Goal: Task Accomplishment & Management: Manage account settings

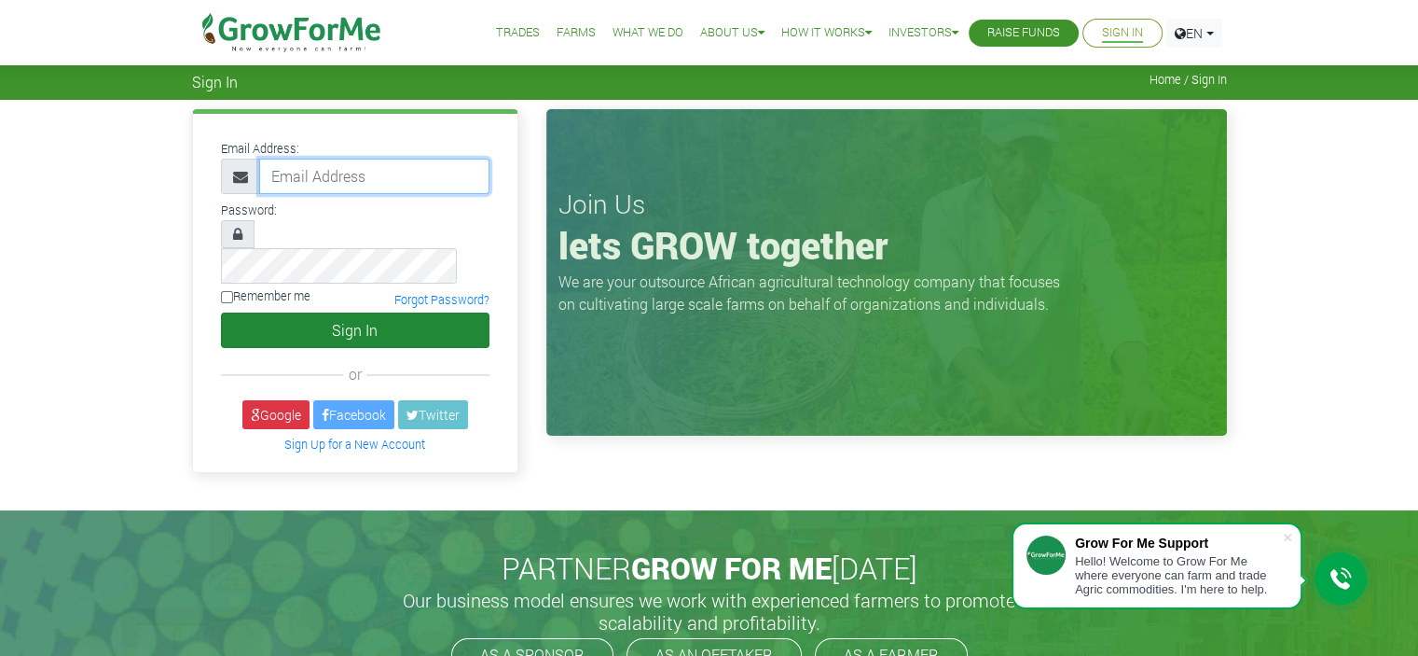
type input "jadapsy007@gmail.com"
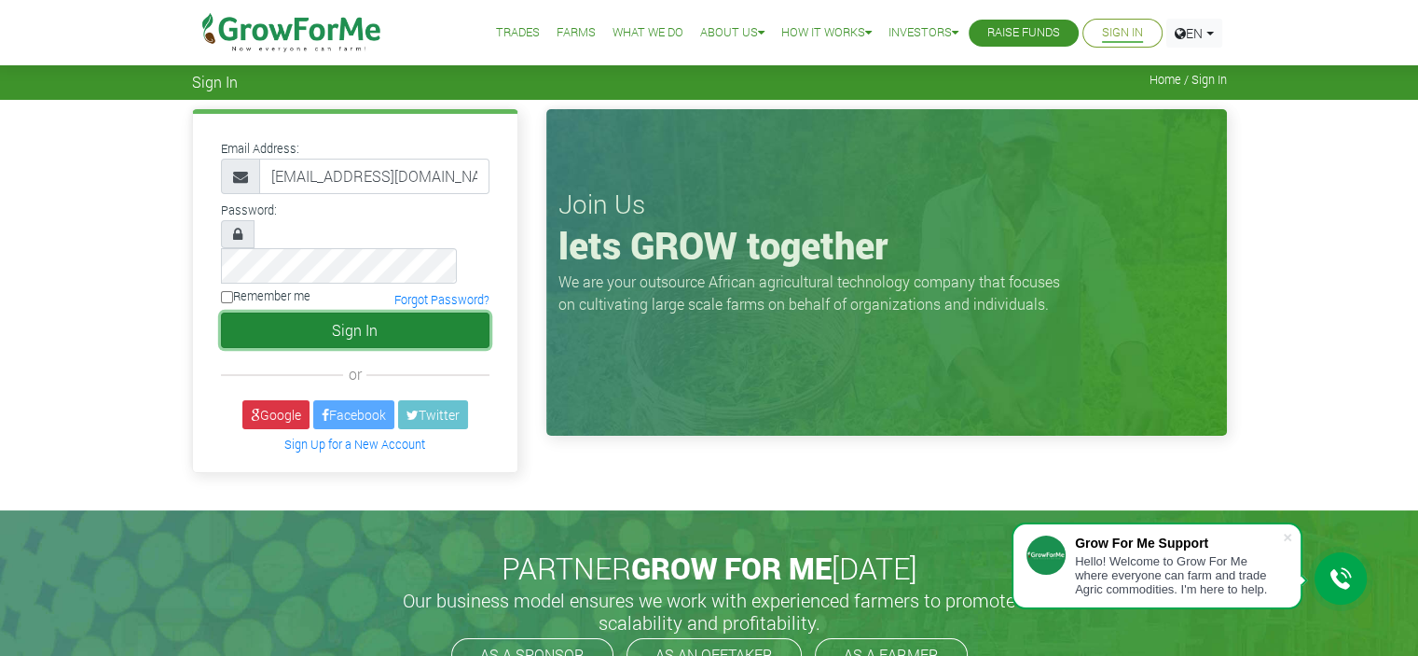
click at [351, 312] on button "Sign In" at bounding box center [355, 329] width 269 height 35
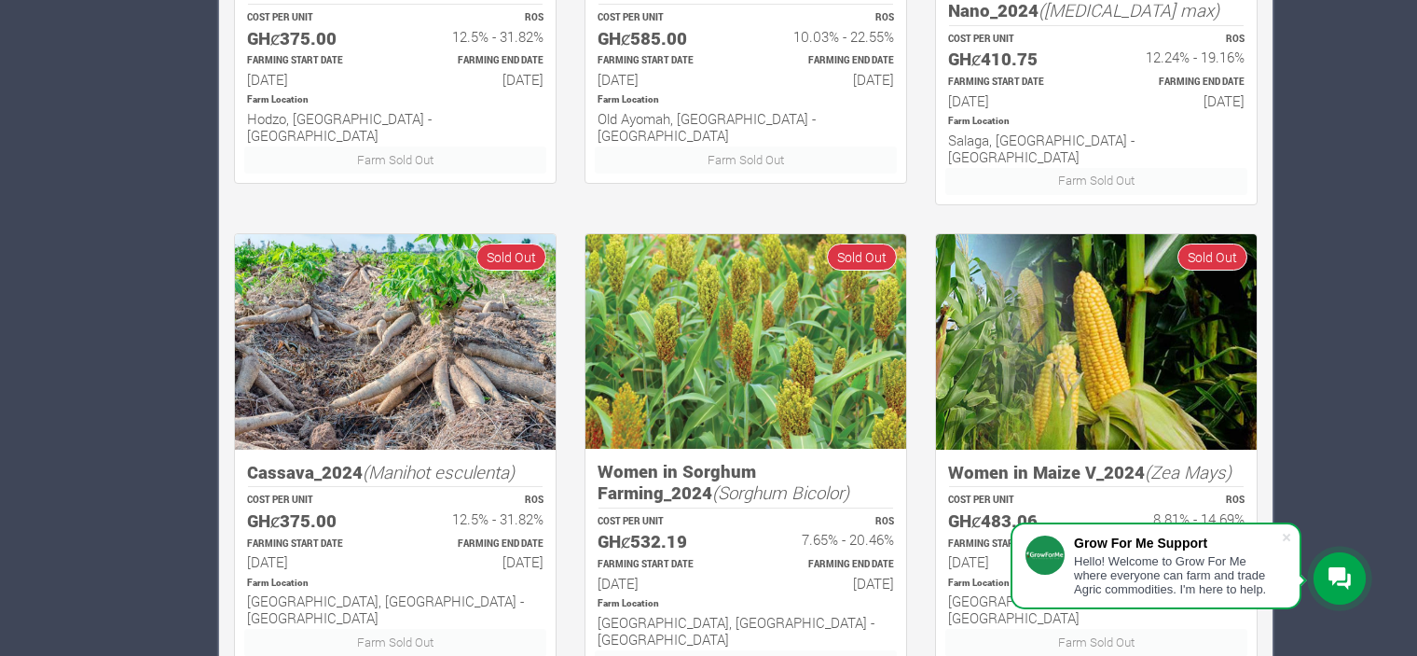
scroll to position [1182, 0]
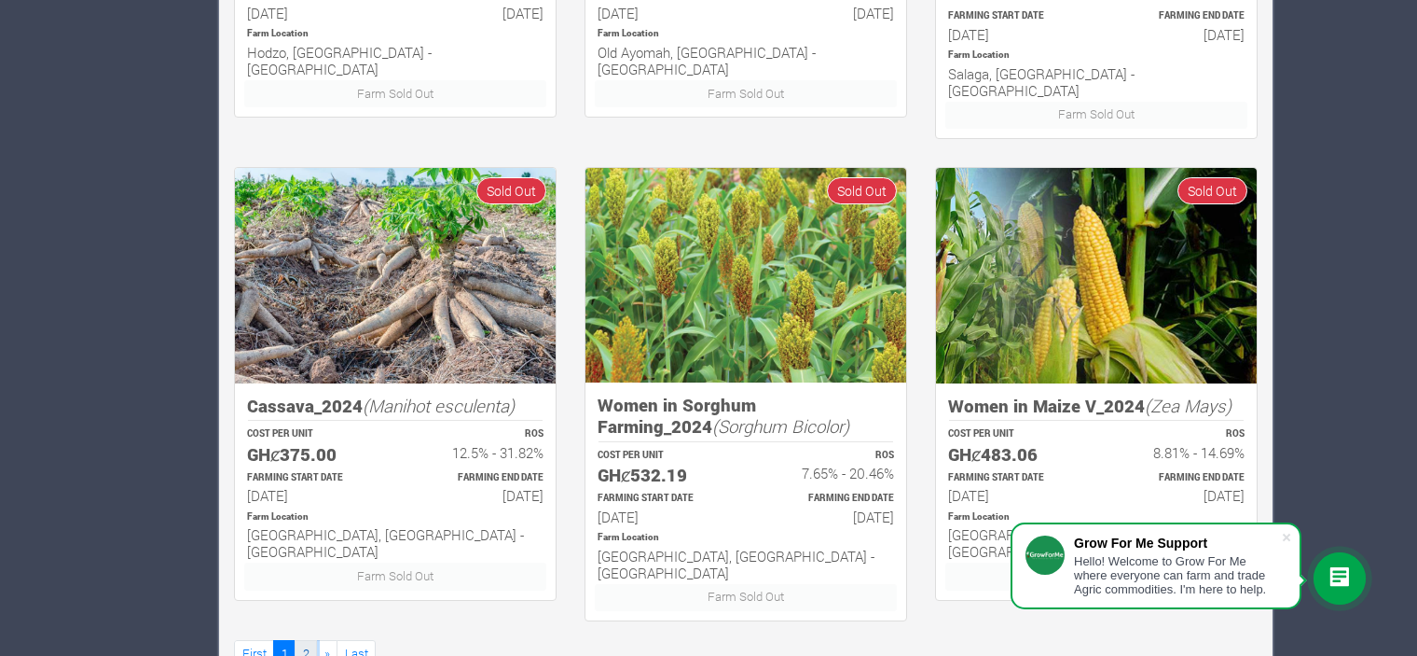
click at [306, 640] on link "2" at bounding box center [306, 653] width 22 height 27
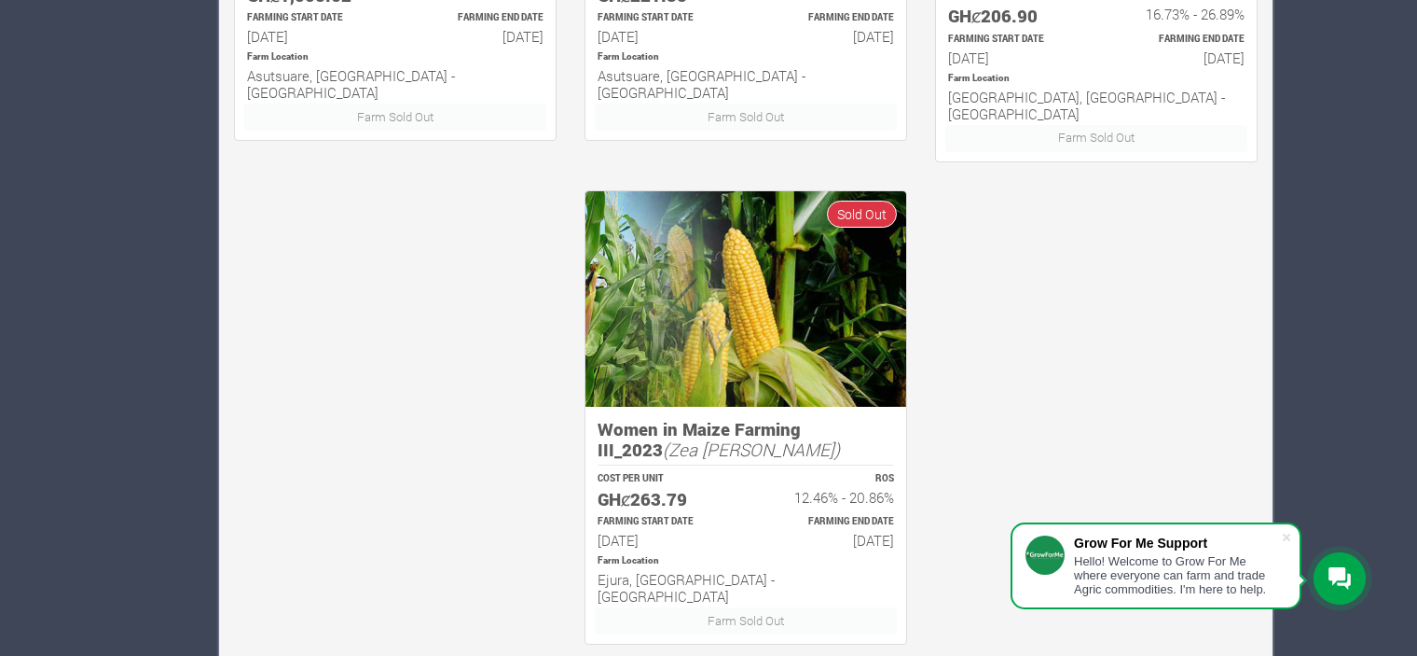
scroll to position [1182, 0]
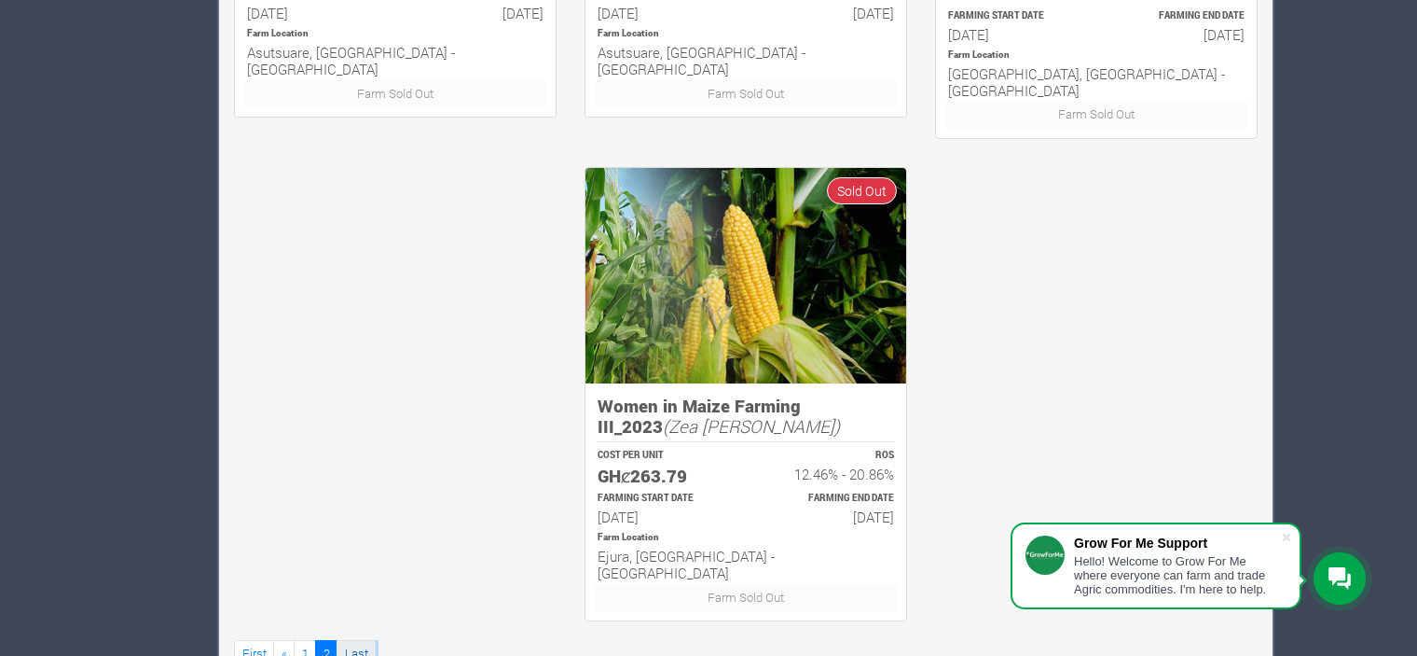
click at [352, 640] on link "Last" at bounding box center [356, 653] width 39 height 27
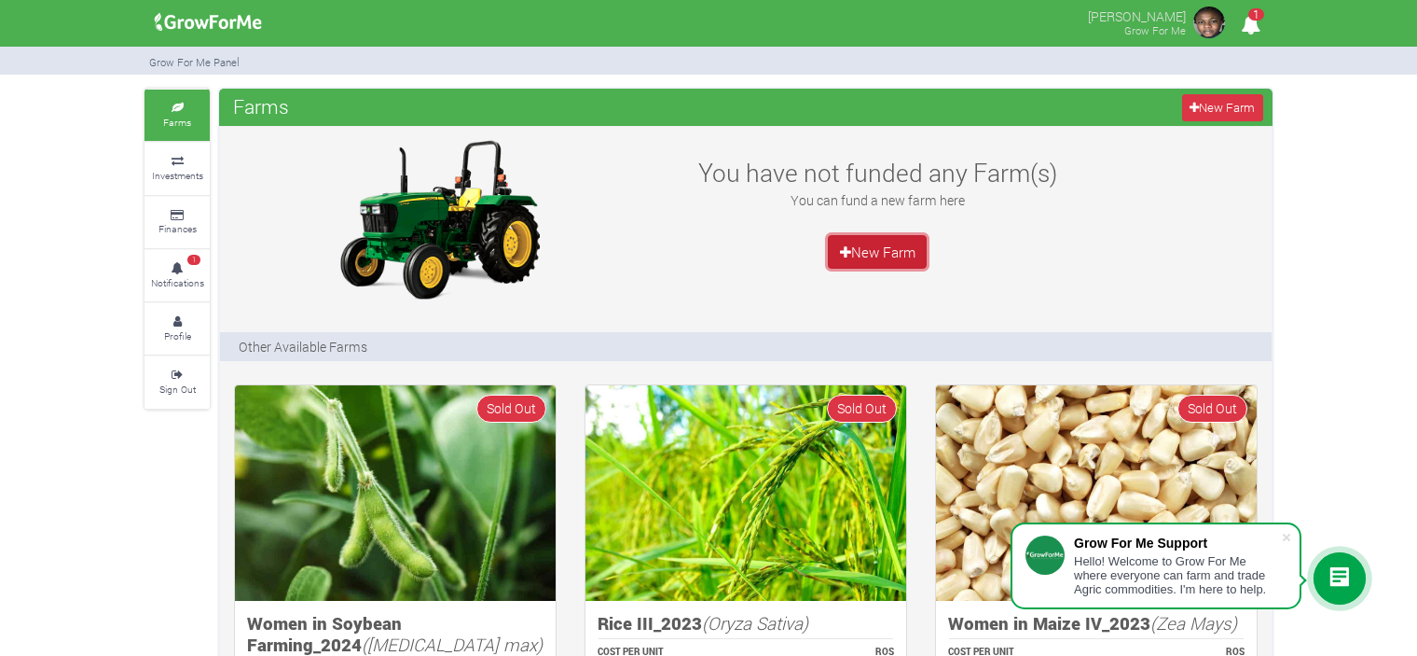
click at [899, 250] on link "New Farm" at bounding box center [877, 252] width 99 height 34
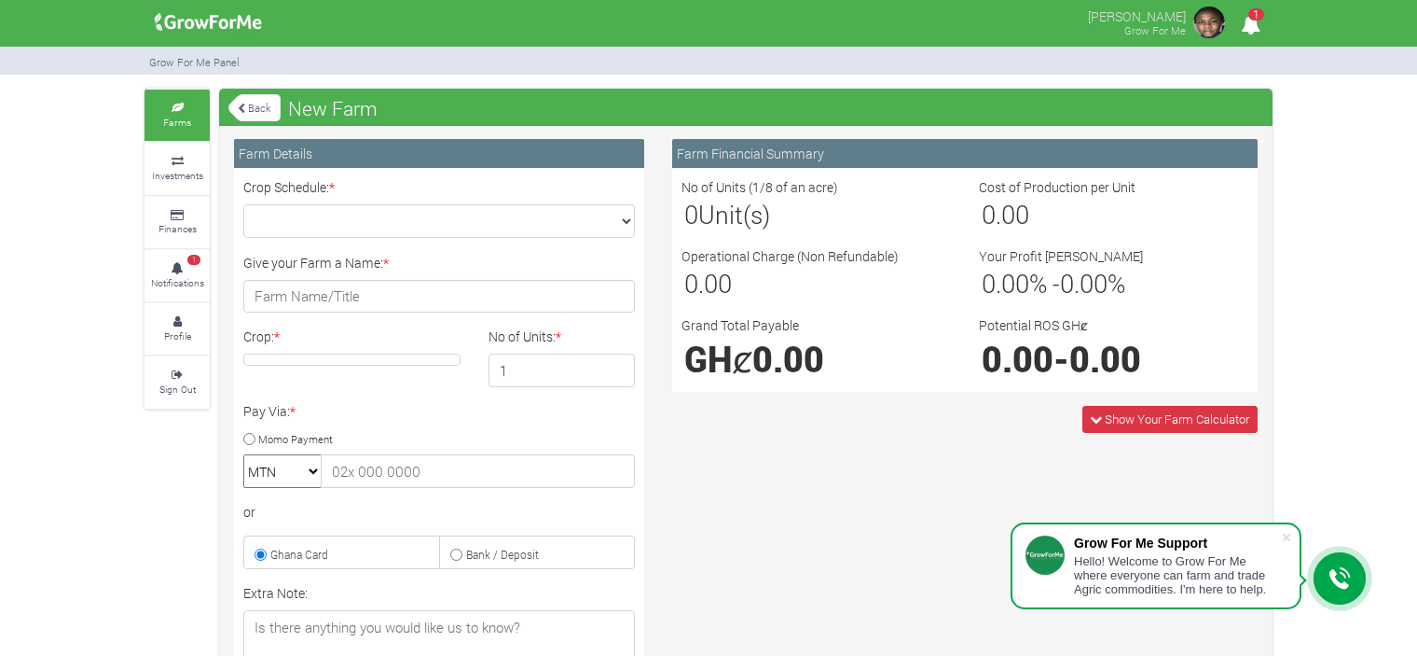
click at [240, 115] on link "Back" at bounding box center [254, 107] width 52 height 31
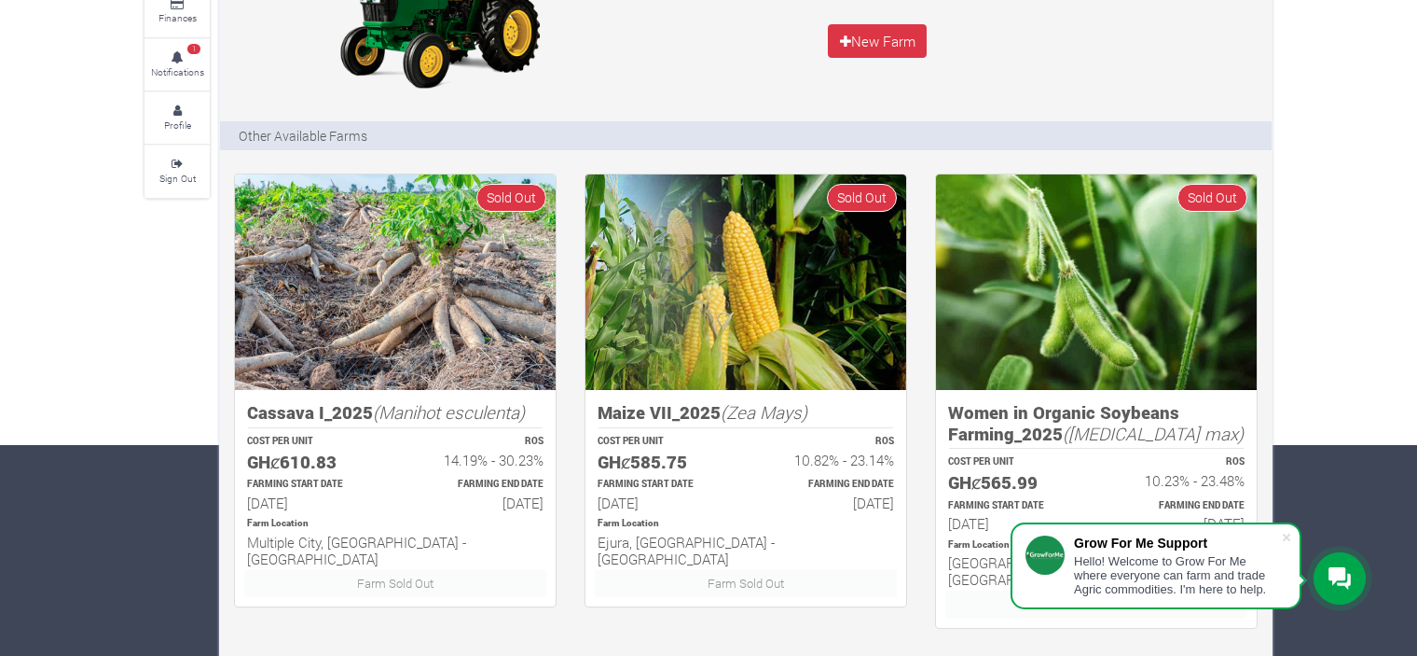
scroll to position [276, 0]
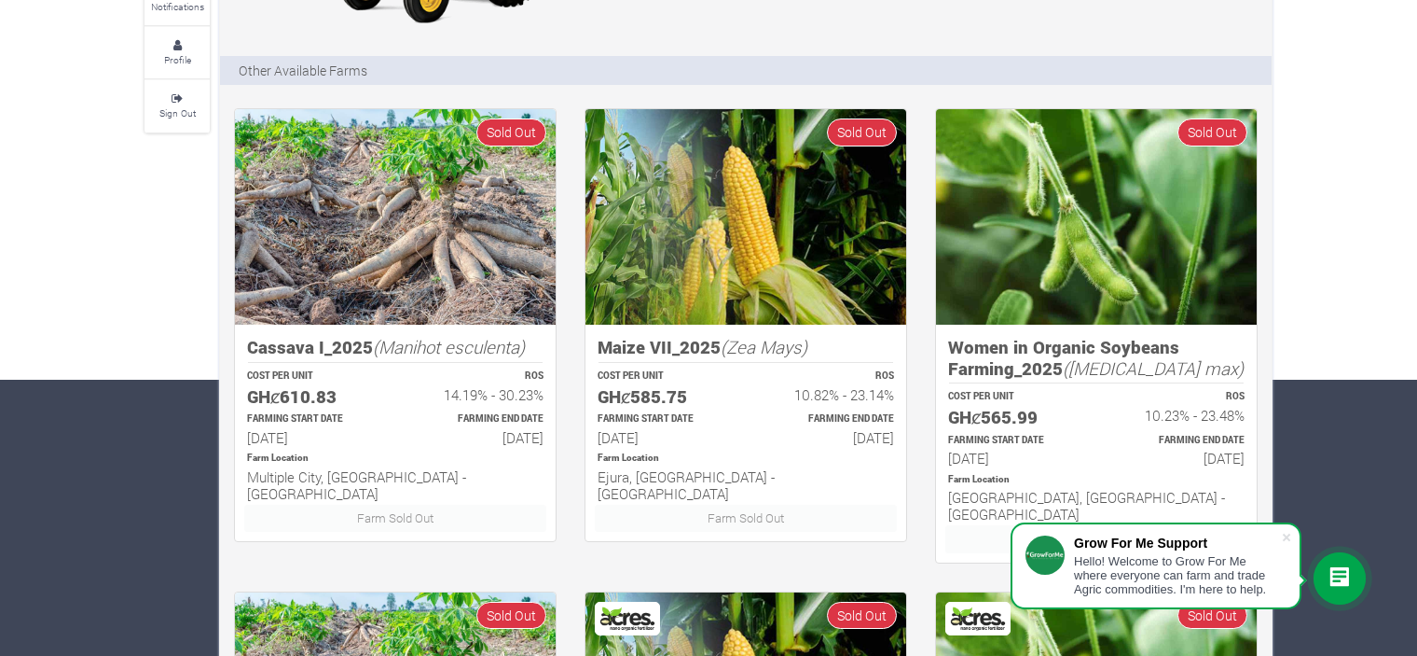
click at [1323, 574] on div at bounding box center [1340, 578] width 52 height 52
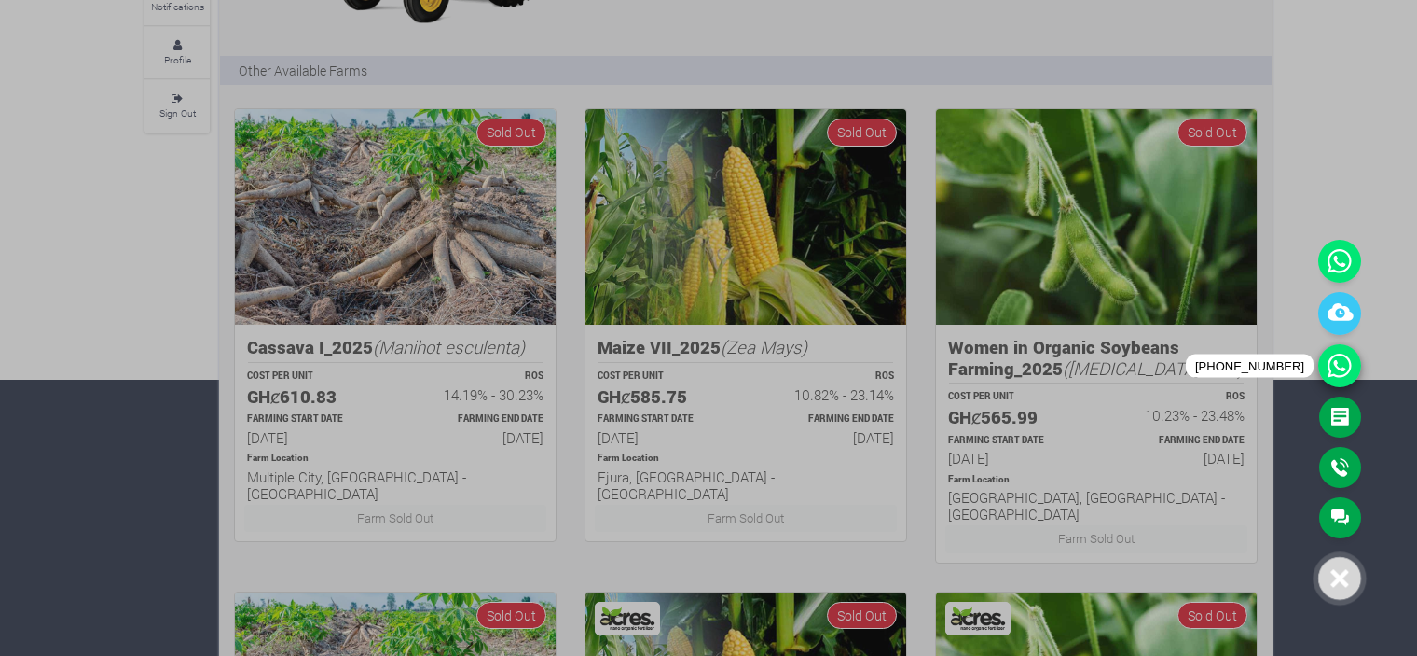
click at [1349, 373] on icon at bounding box center [1339, 365] width 43 height 43
click at [1302, 152] on div at bounding box center [708, 328] width 1417 height 656
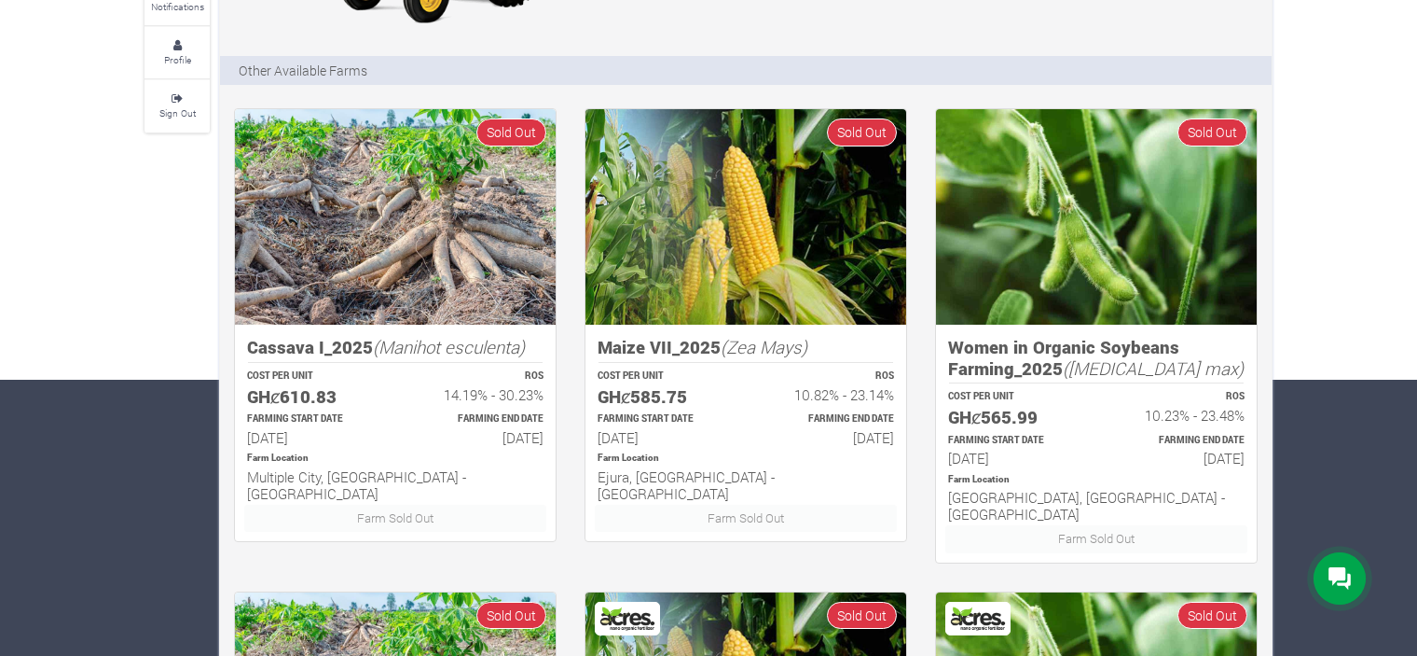
scroll to position [361, 0]
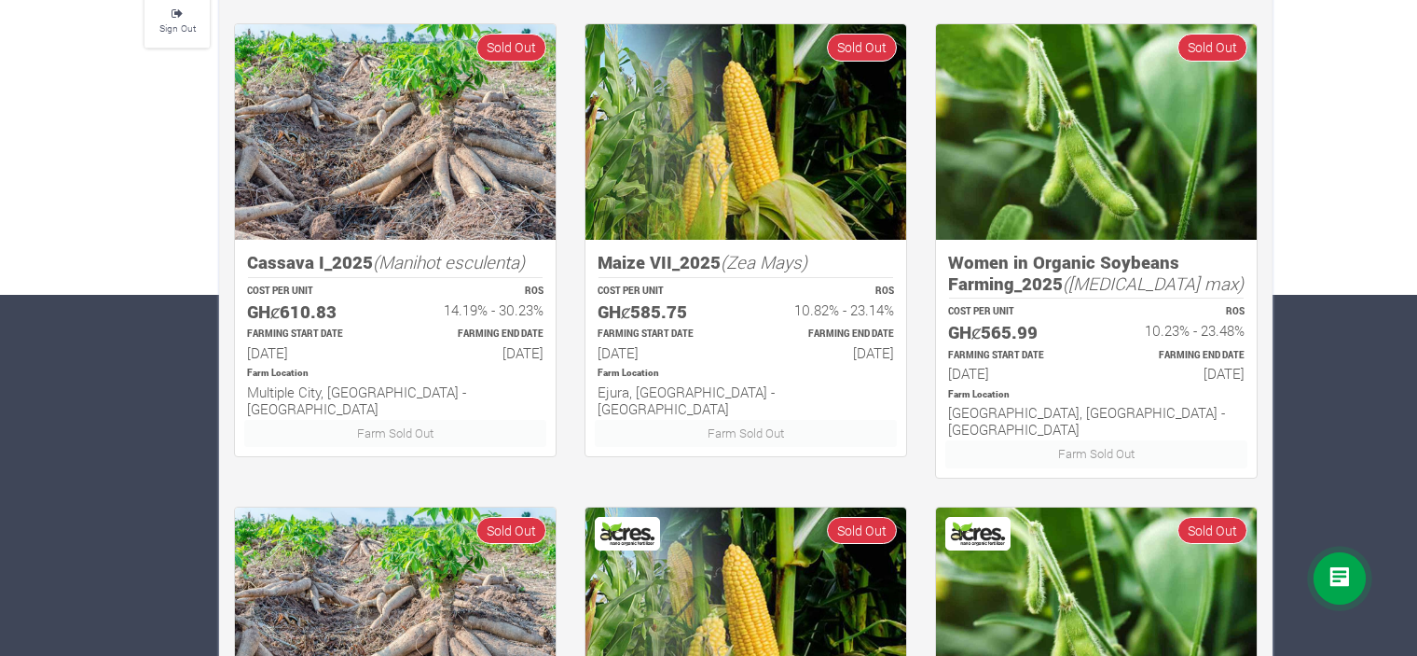
click at [383, 145] on img at bounding box center [395, 131] width 321 height 215
click at [809, 104] on img at bounding box center [746, 131] width 321 height 215
click at [1011, 135] on img at bounding box center [1096, 131] width 321 height 215
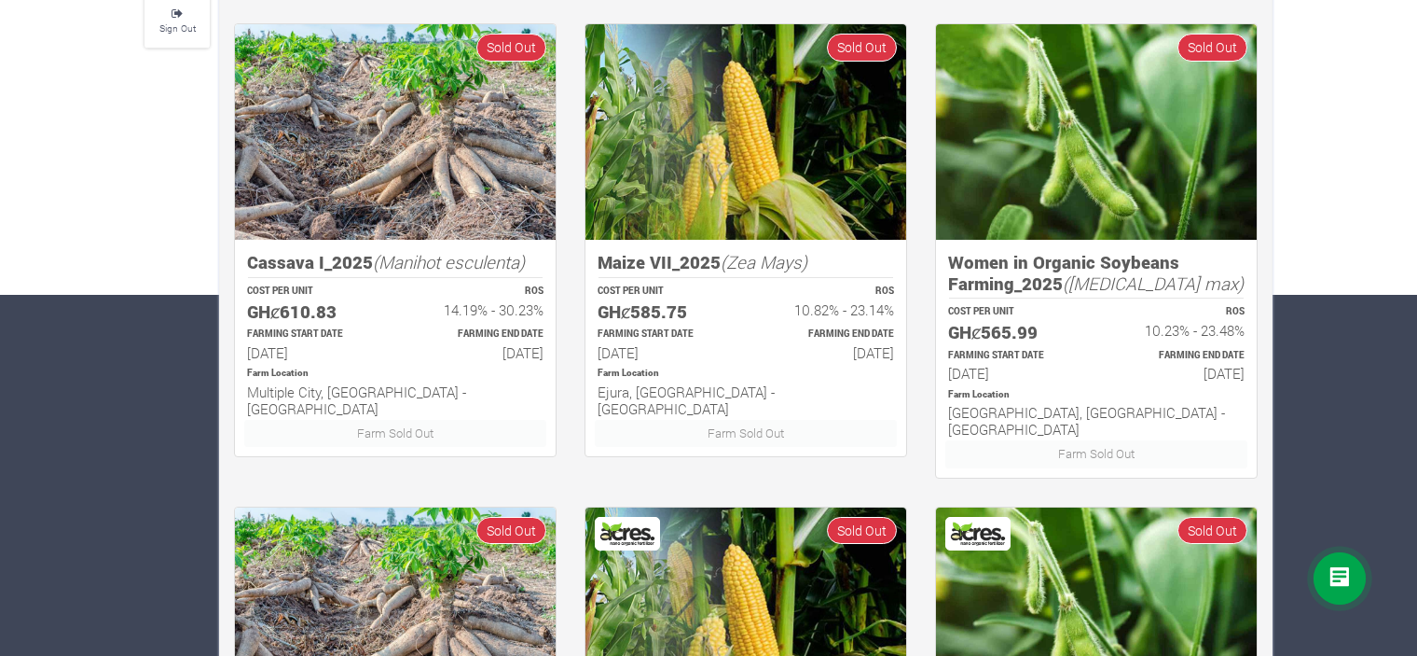
click at [1011, 135] on img at bounding box center [1096, 131] width 321 height 215
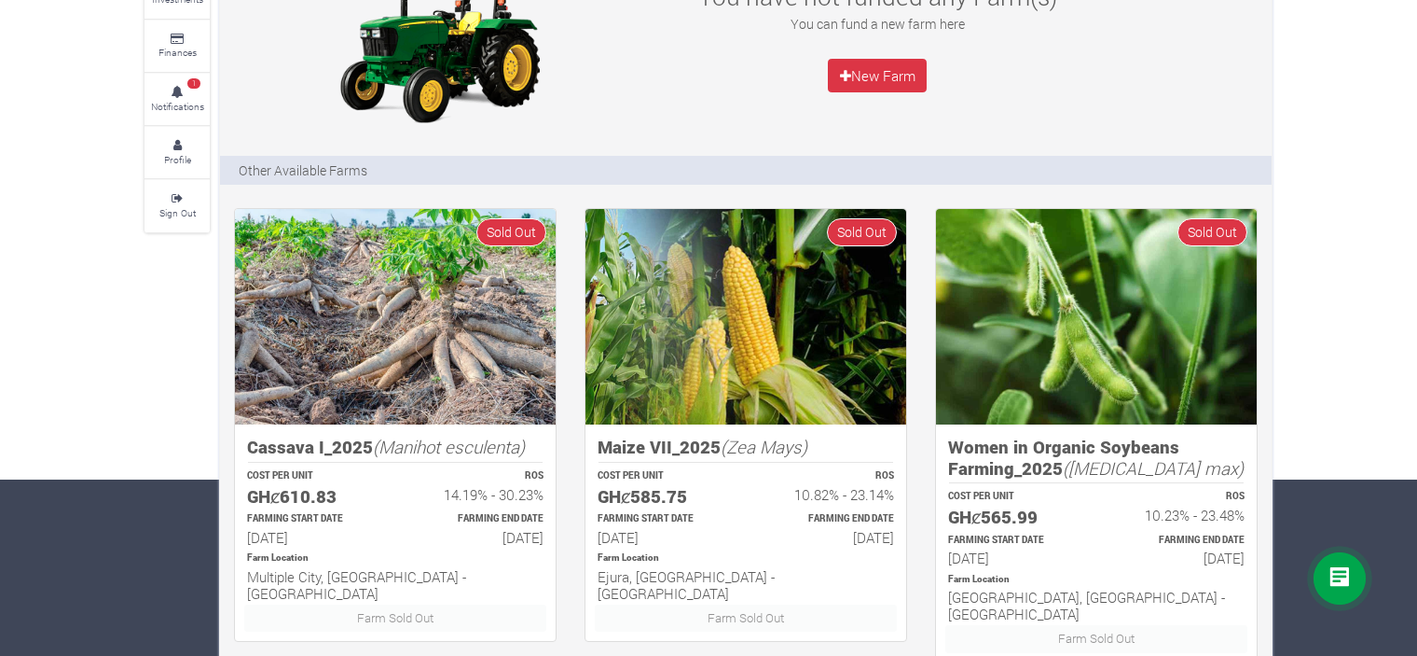
scroll to position [0, 0]
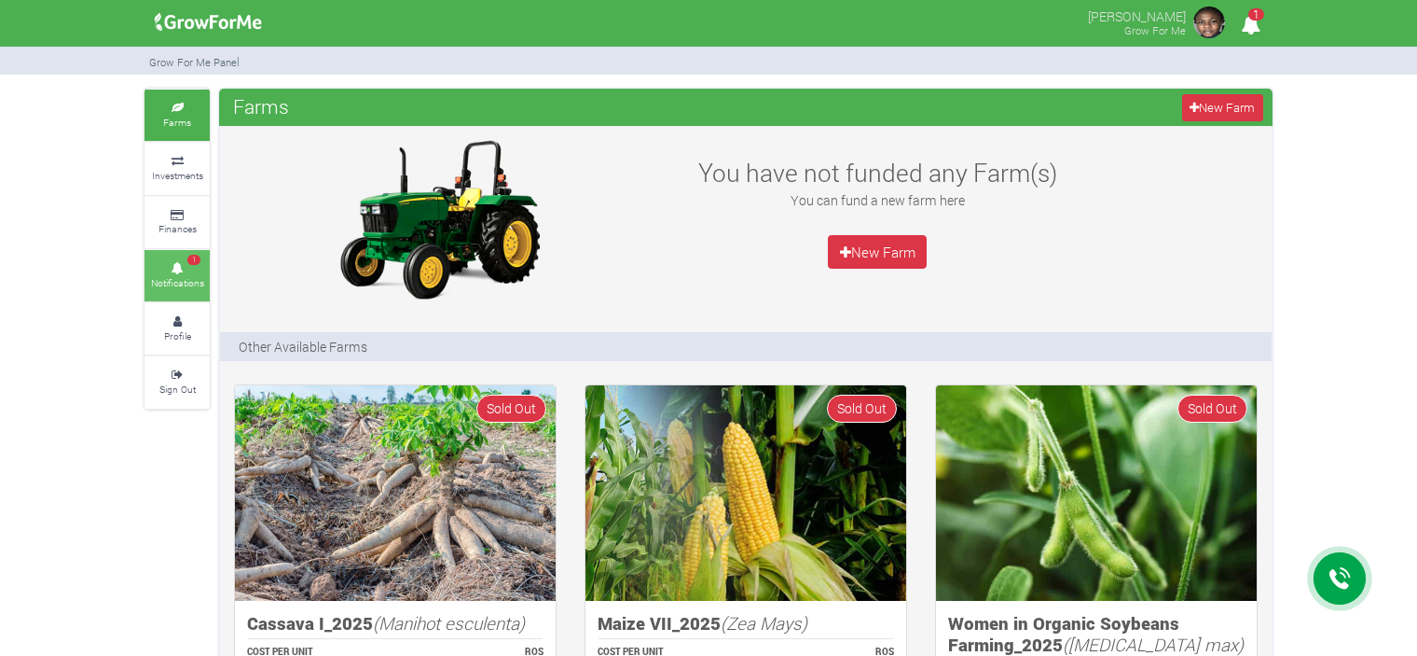
click at [172, 283] on small "Notifications" at bounding box center [177, 282] width 53 height 13
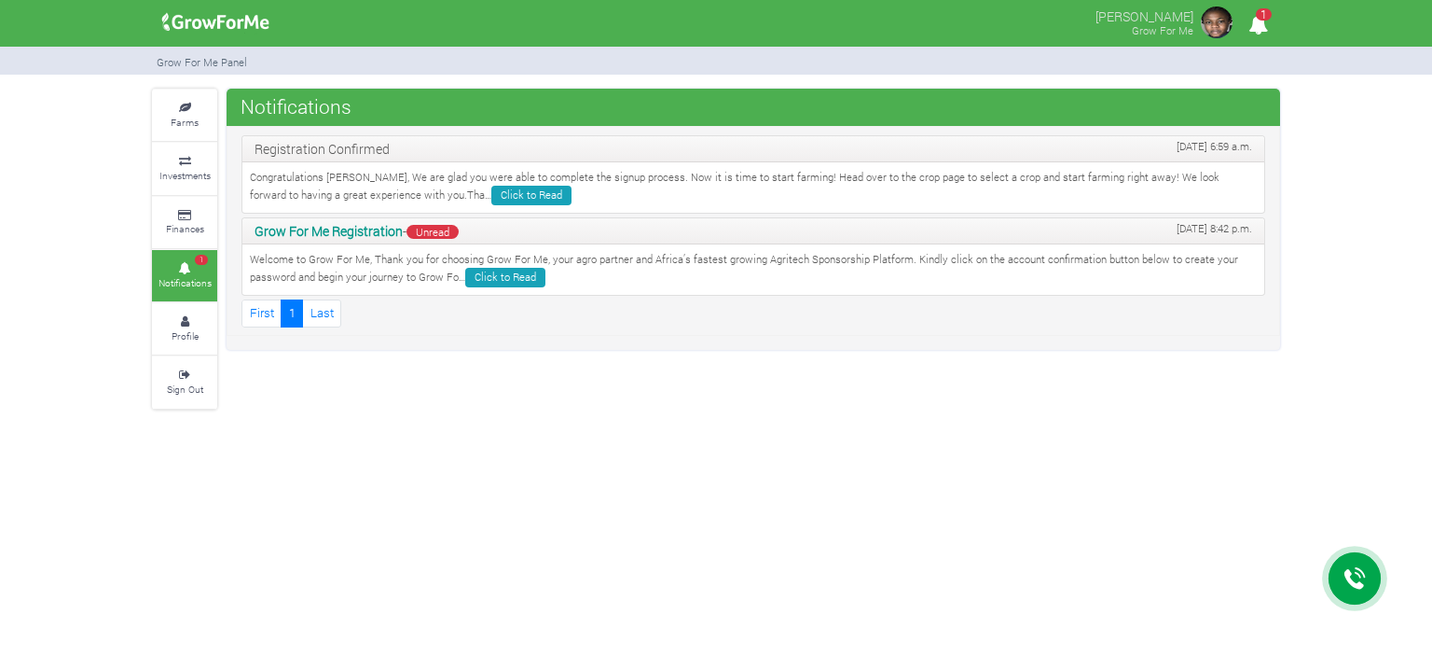
click at [510, 286] on div "Welcome to Grow For Me, Thank you for choosing Grow For Me, your agro partner a…" at bounding box center [753, 269] width 1022 height 50
click at [518, 270] on link "Click to Read" at bounding box center [505, 278] width 80 height 20
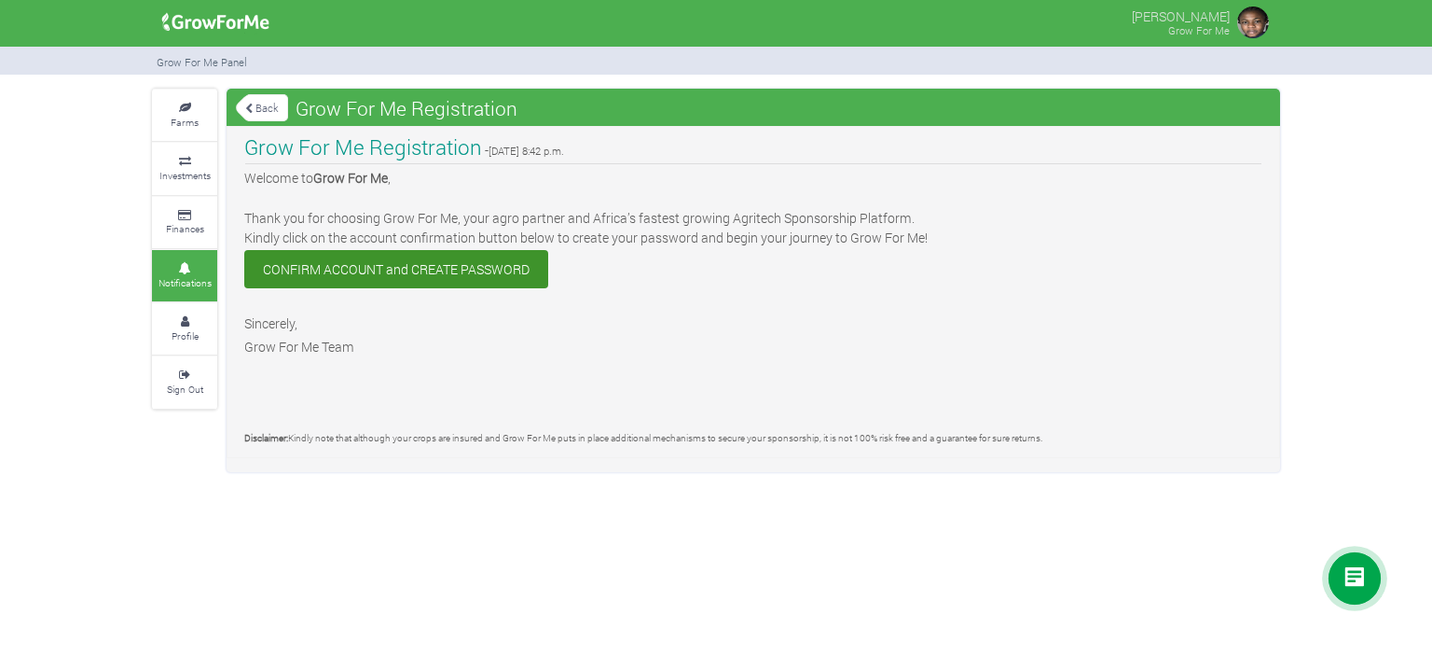
click at [252, 105] on icon at bounding box center [248, 109] width 7 height 10
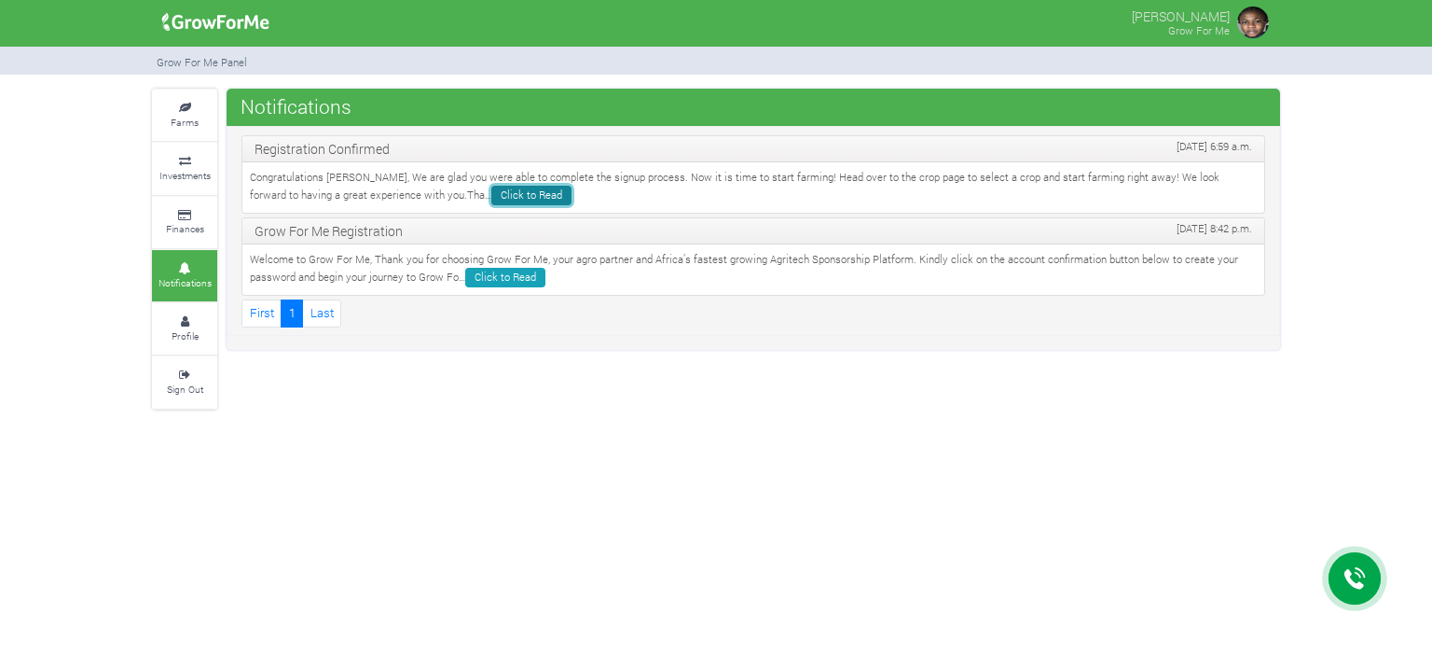
click at [491, 197] on link "Click to Read" at bounding box center [531, 196] width 80 height 20
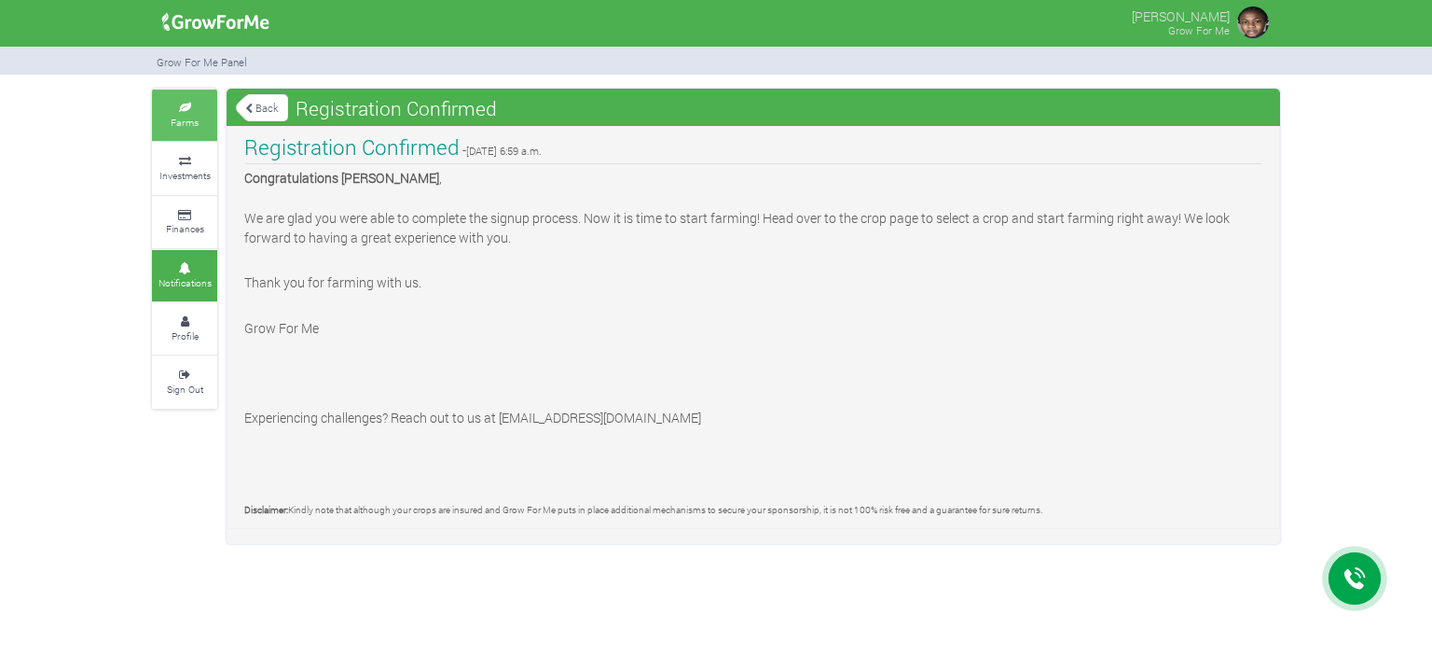
click at [181, 108] on icon at bounding box center [185, 108] width 56 height 9
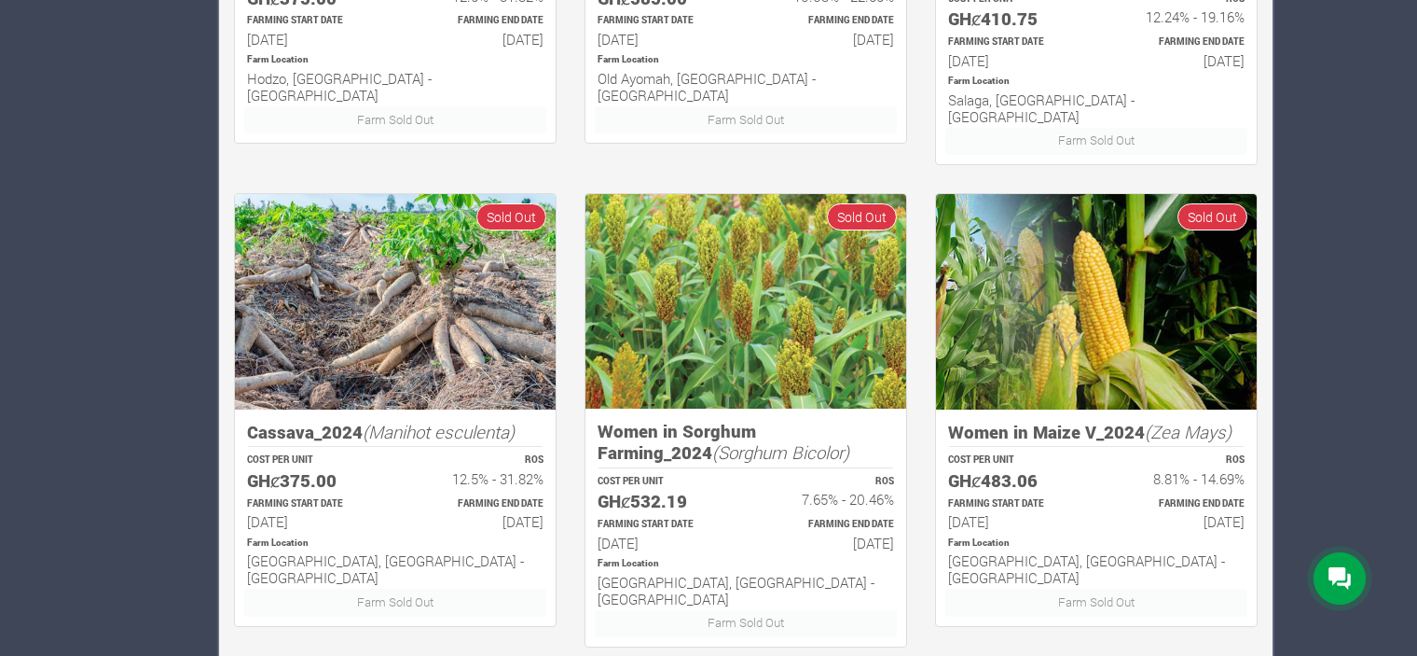
scroll to position [131, 0]
